Goal: Task Accomplishment & Management: Use online tool/utility

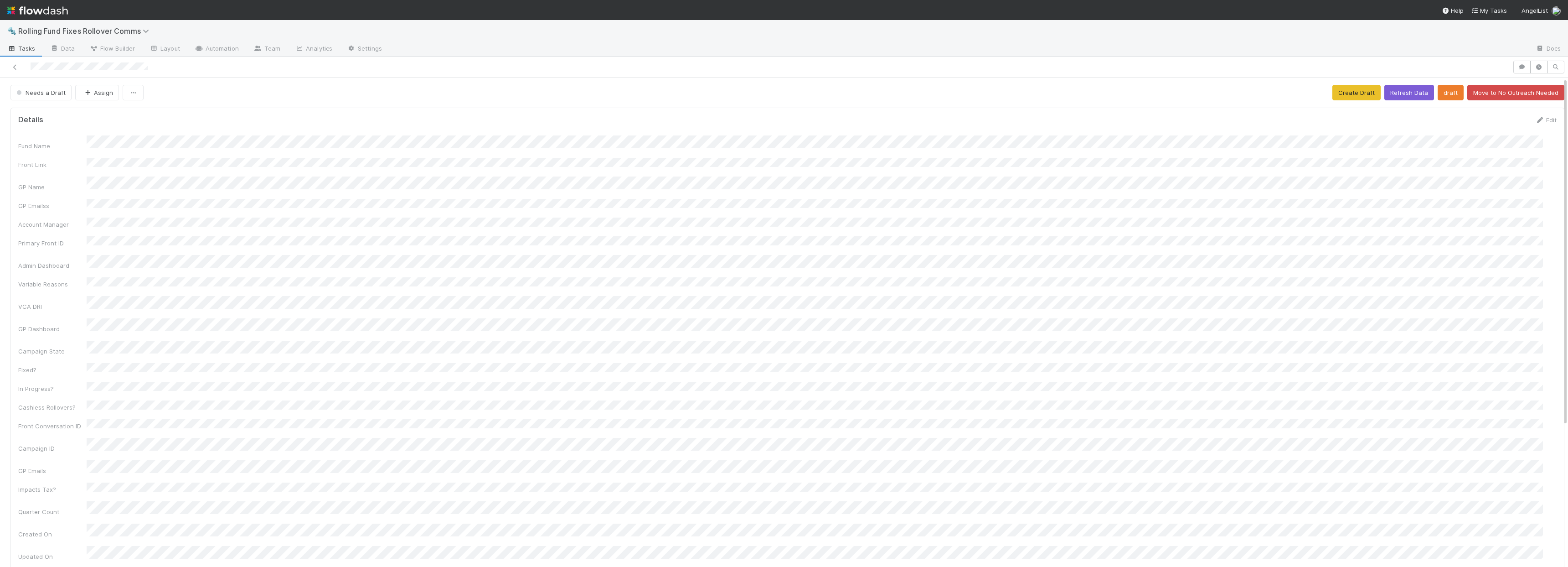
click at [12, 72] on div at bounding box center [756, 67] width 1505 height 13
click at [14, 70] on icon at bounding box center [15, 68] width 9 height 6
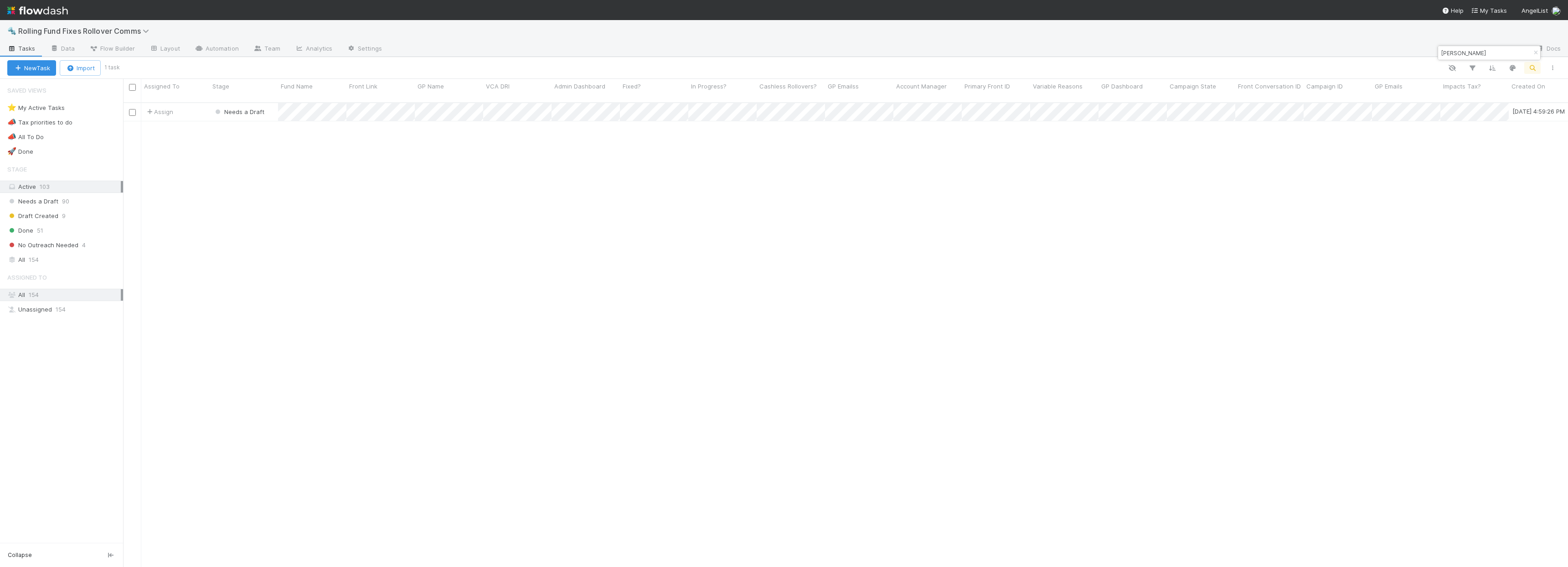
scroll to position [465, 1438]
click at [1476, 54] on input "[PERSON_NAME]" at bounding box center [1485, 53] width 91 height 11
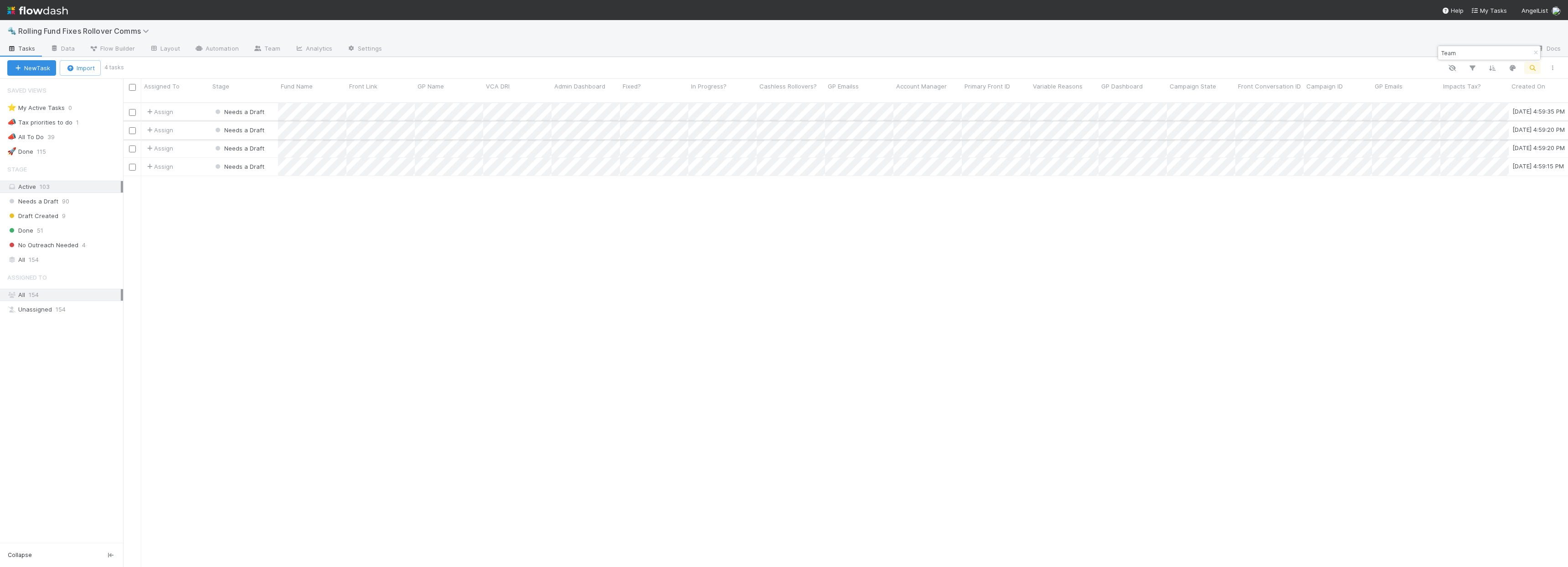
type input "Team"
click at [200, 125] on div "Assign" at bounding box center [175, 130] width 68 height 18
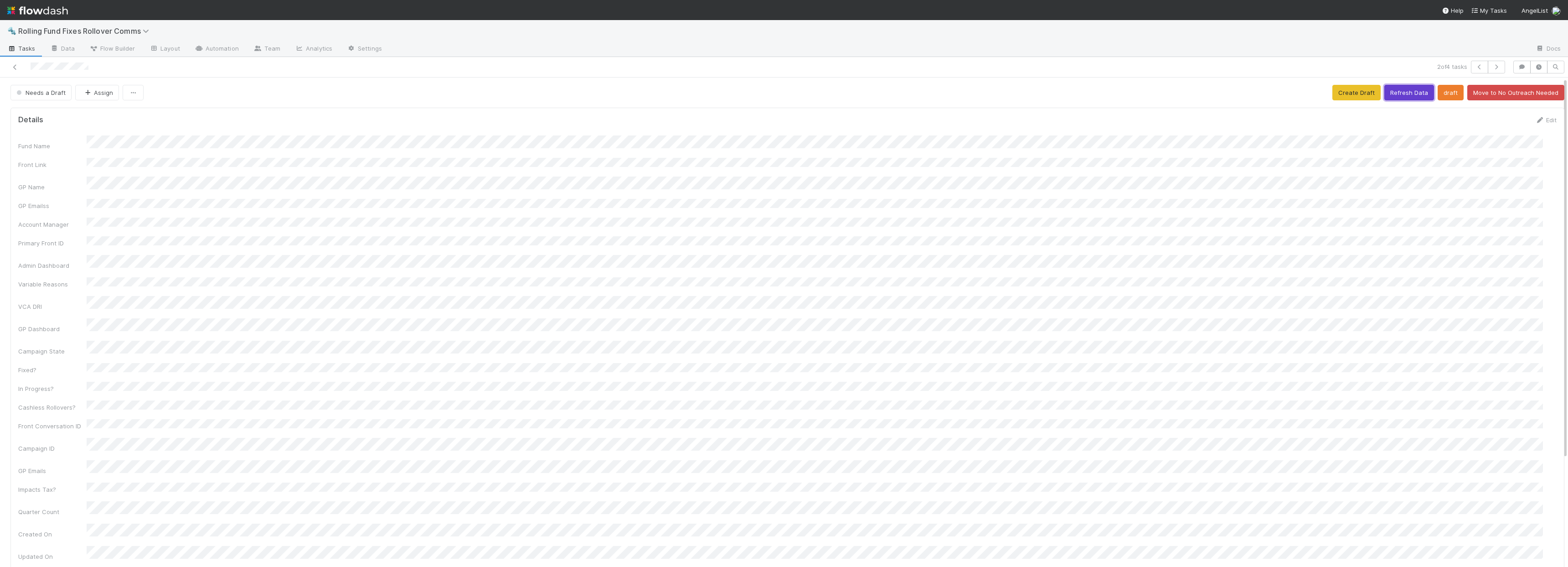
click at [1398, 92] on button "Refresh Data" at bounding box center [1409, 92] width 50 height 15
